Goal: Task Accomplishment & Management: Use online tool/utility

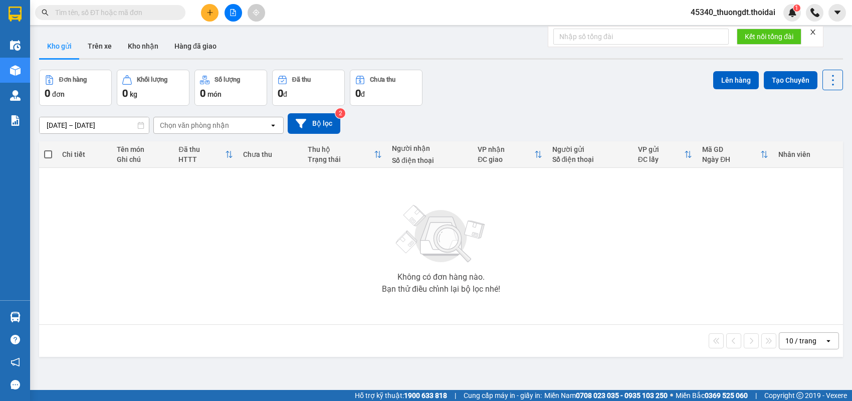
type input "0899802153"
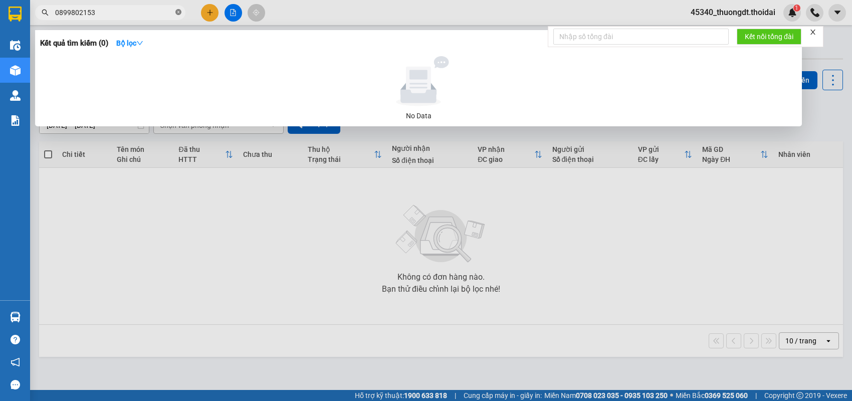
click at [181, 13] on icon "close-circle" at bounding box center [179, 12] width 6 height 6
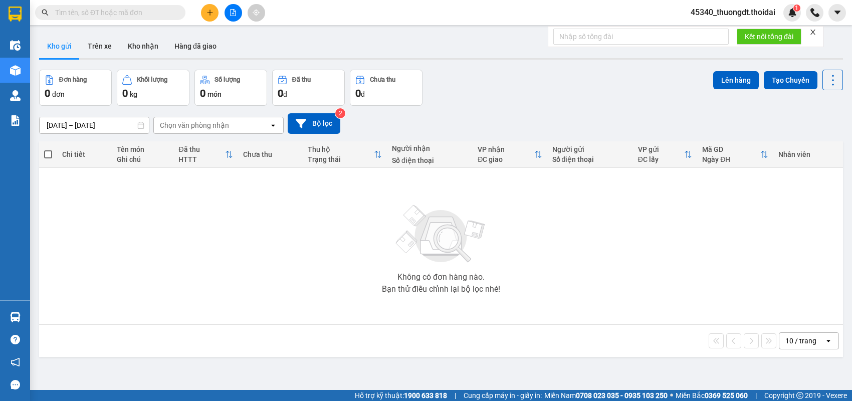
click at [150, 15] on input "text" at bounding box center [114, 12] width 118 height 11
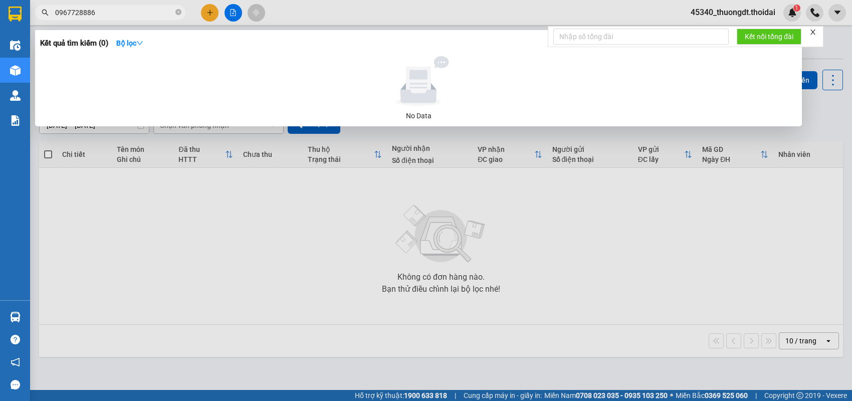
click at [88, 15] on input "0967728886" at bounding box center [114, 12] width 118 height 11
click at [112, 17] on input "0967728886" at bounding box center [114, 12] width 118 height 11
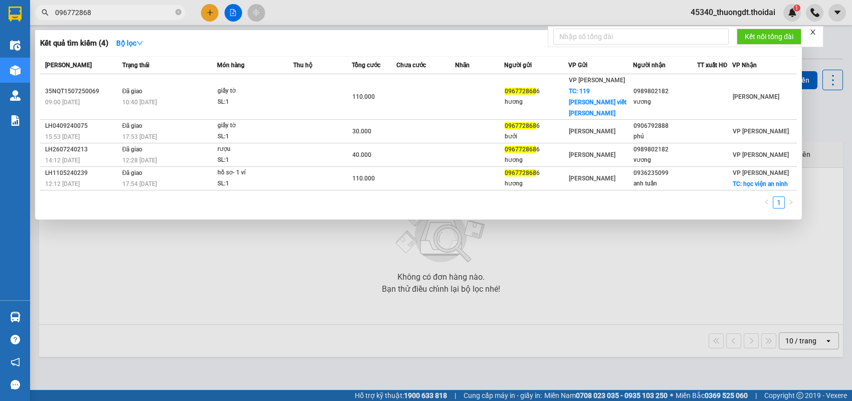
type input "0967728686"
click at [180, 12] on icon "close-circle" at bounding box center [179, 12] width 6 height 6
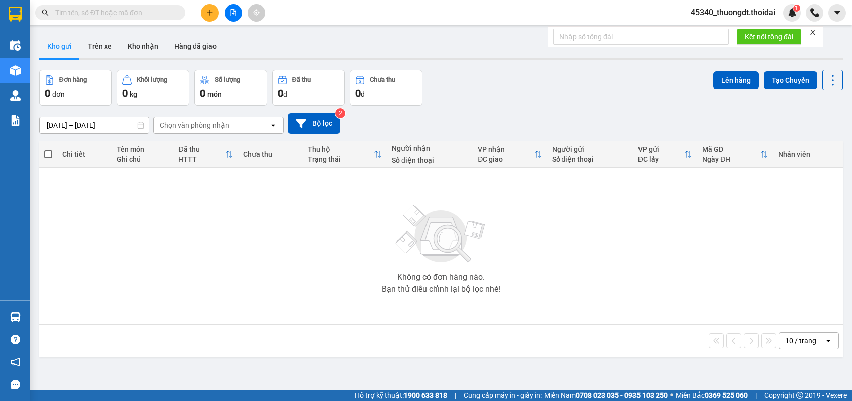
click at [156, 11] on input "text" at bounding box center [114, 12] width 118 height 11
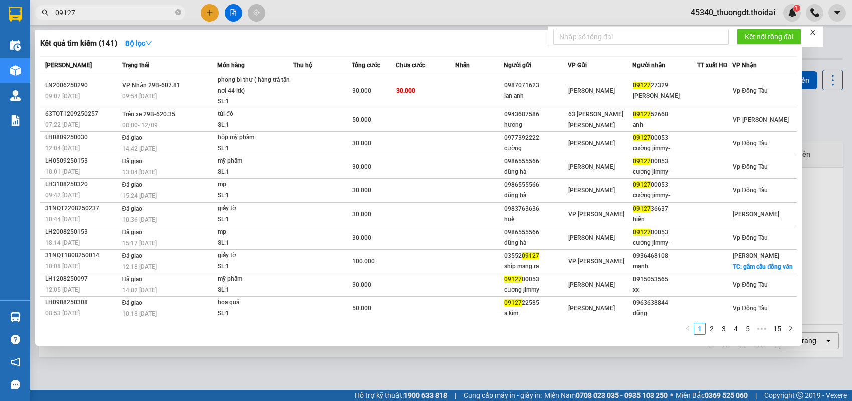
type input "09127"
click at [177, 13] on icon "close-circle" at bounding box center [179, 12] width 6 height 6
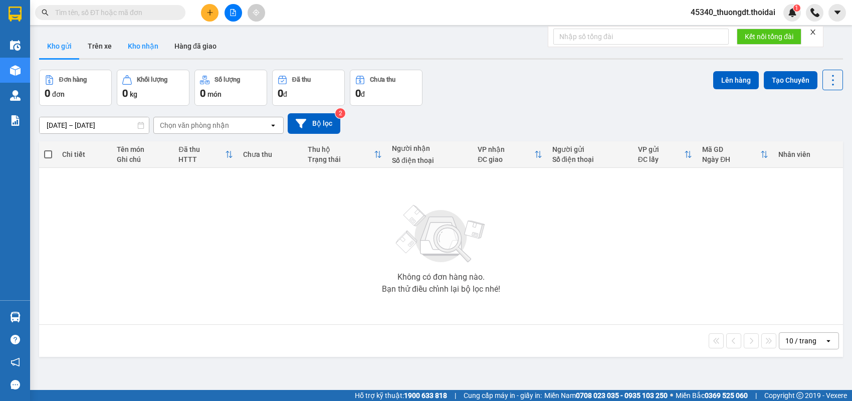
click at [144, 43] on button "Kho nhận" at bounding box center [143, 46] width 47 height 24
